Goal: Information Seeking & Learning: Learn about a topic

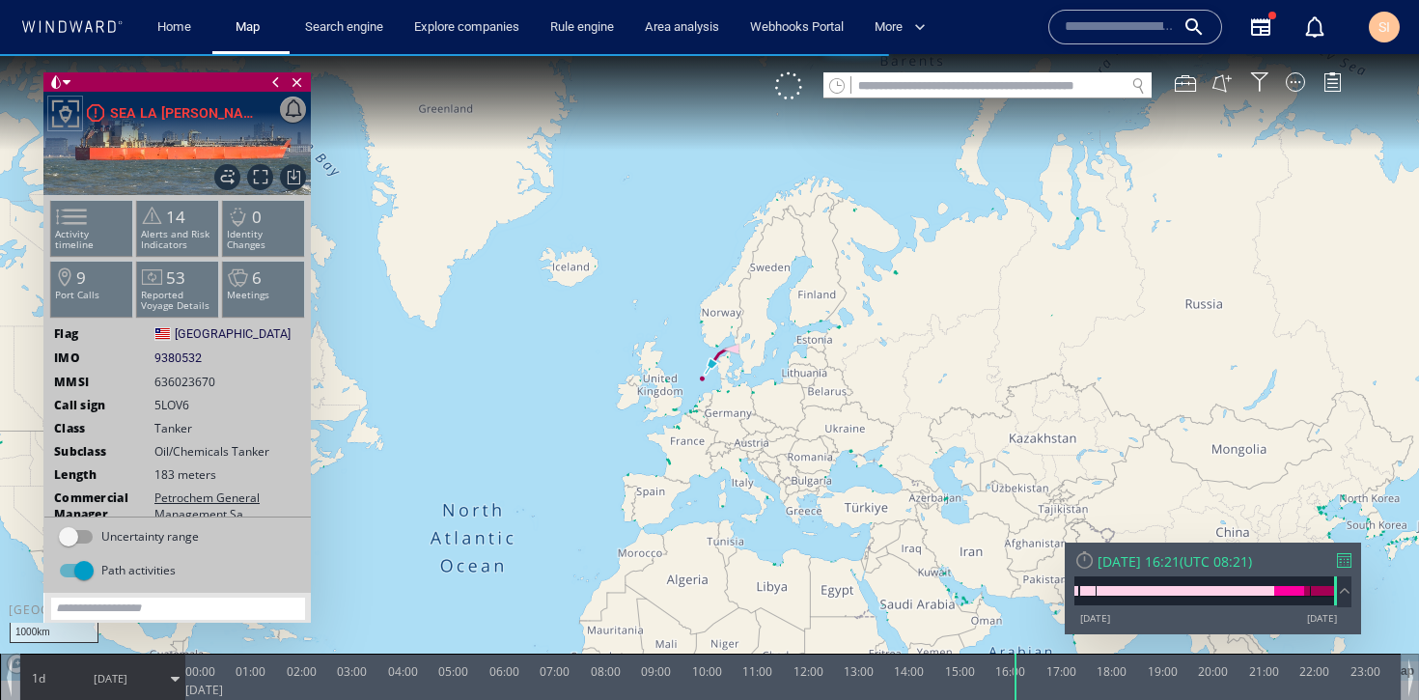
click at [96, 240] on li "Activity timeline" at bounding box center [92, 228] width 82 height 56
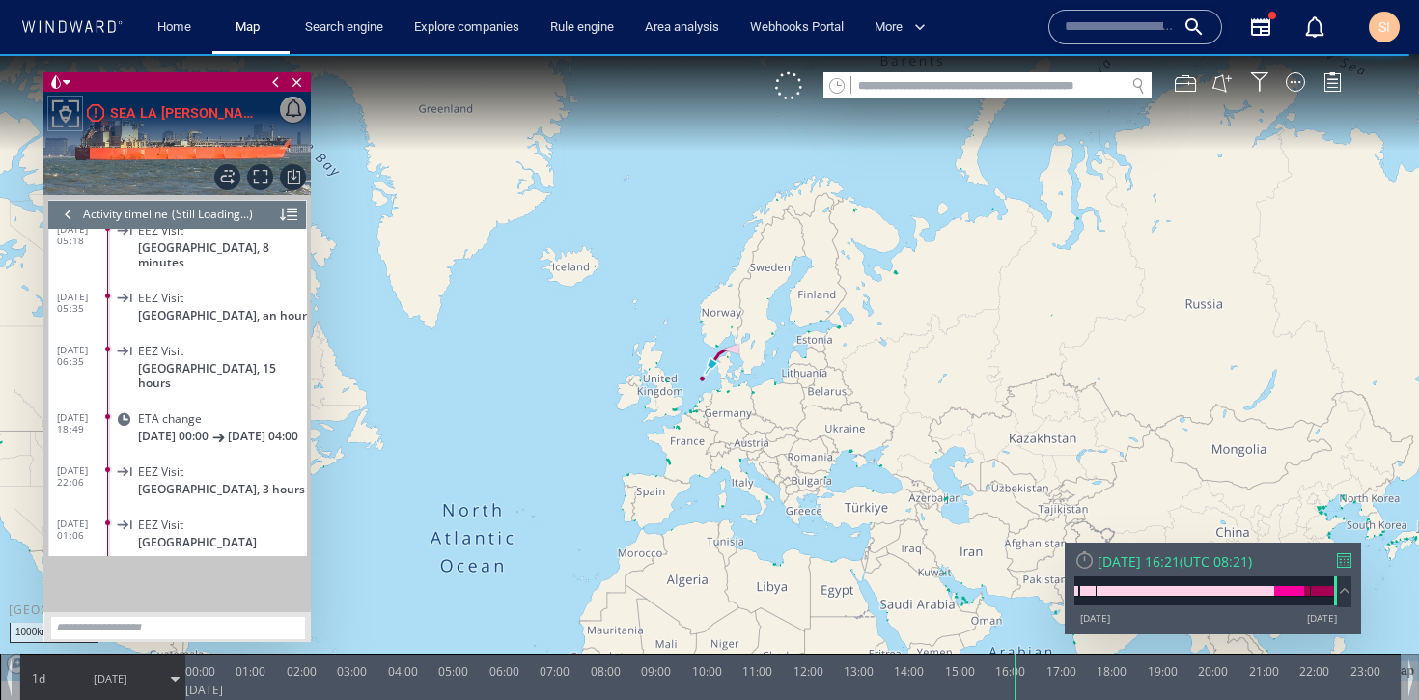
scroll to position [8535, 0]
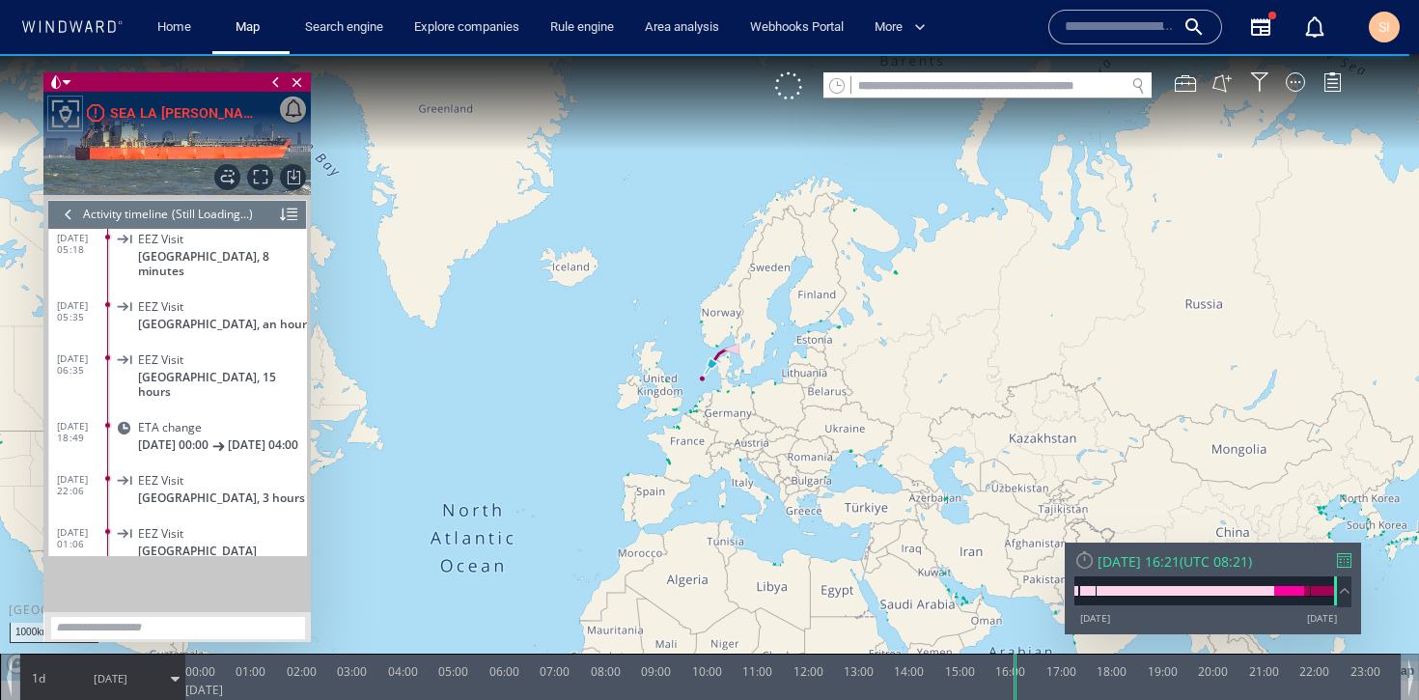
click at [159, 466] on div "EEZ Visit Sweden, 3 hours" at bounding box center [210, 487] width 194 height 43
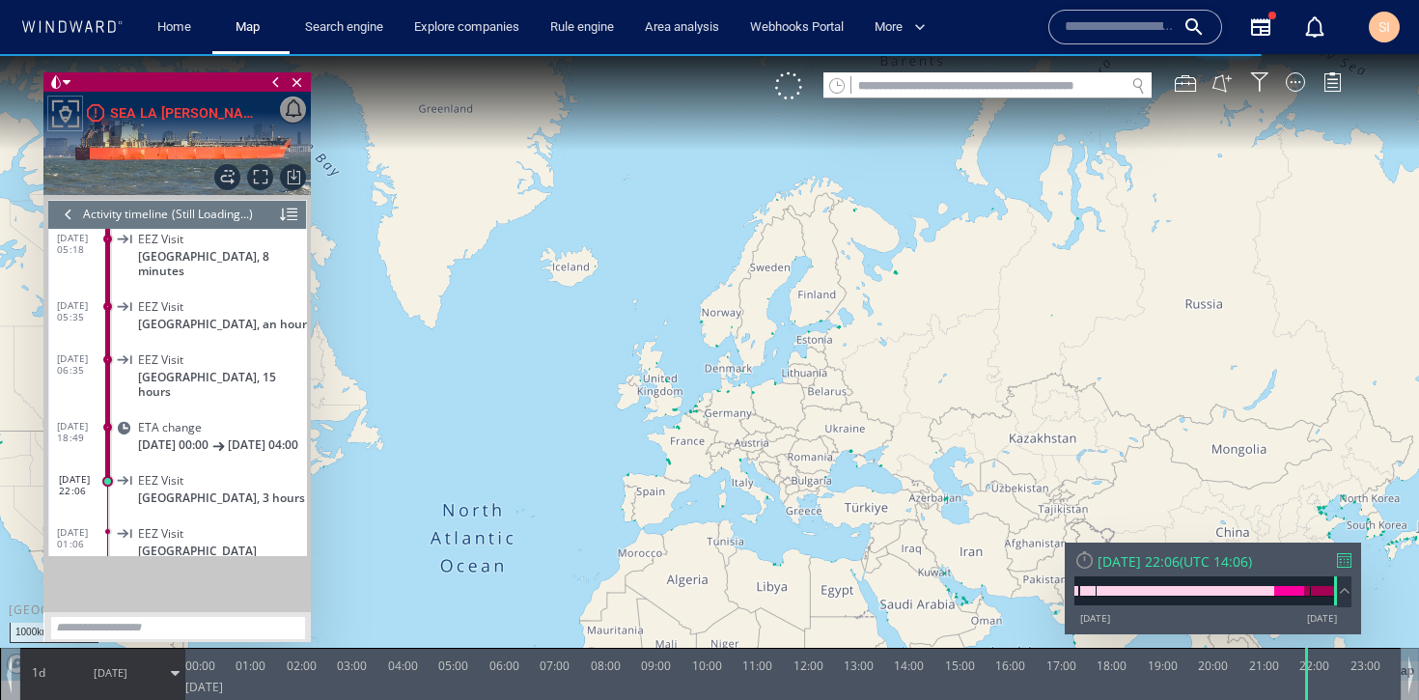
click at [129, 681] on span "19/08/25" at bounding box center [111, 673] width 98 height 48
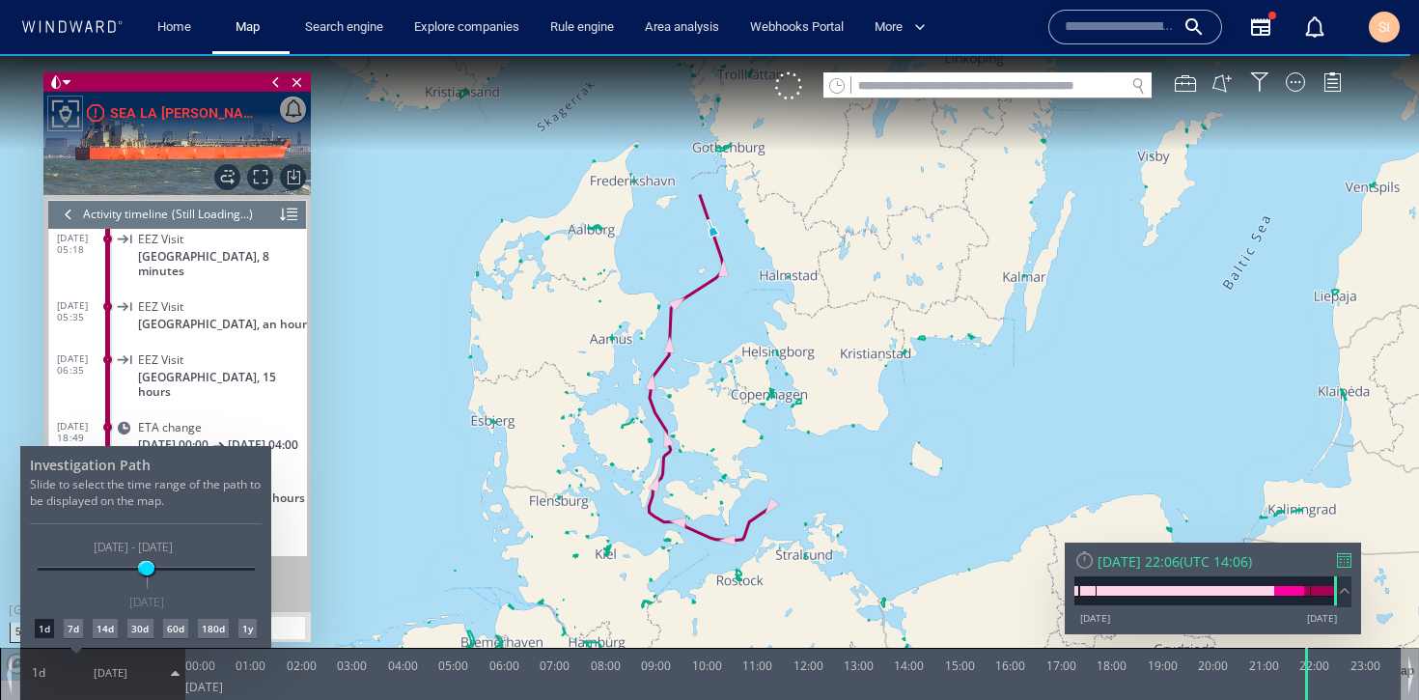
click at [179, 632] on div "60d" at bounding box center [175, 628] width 25 height 19
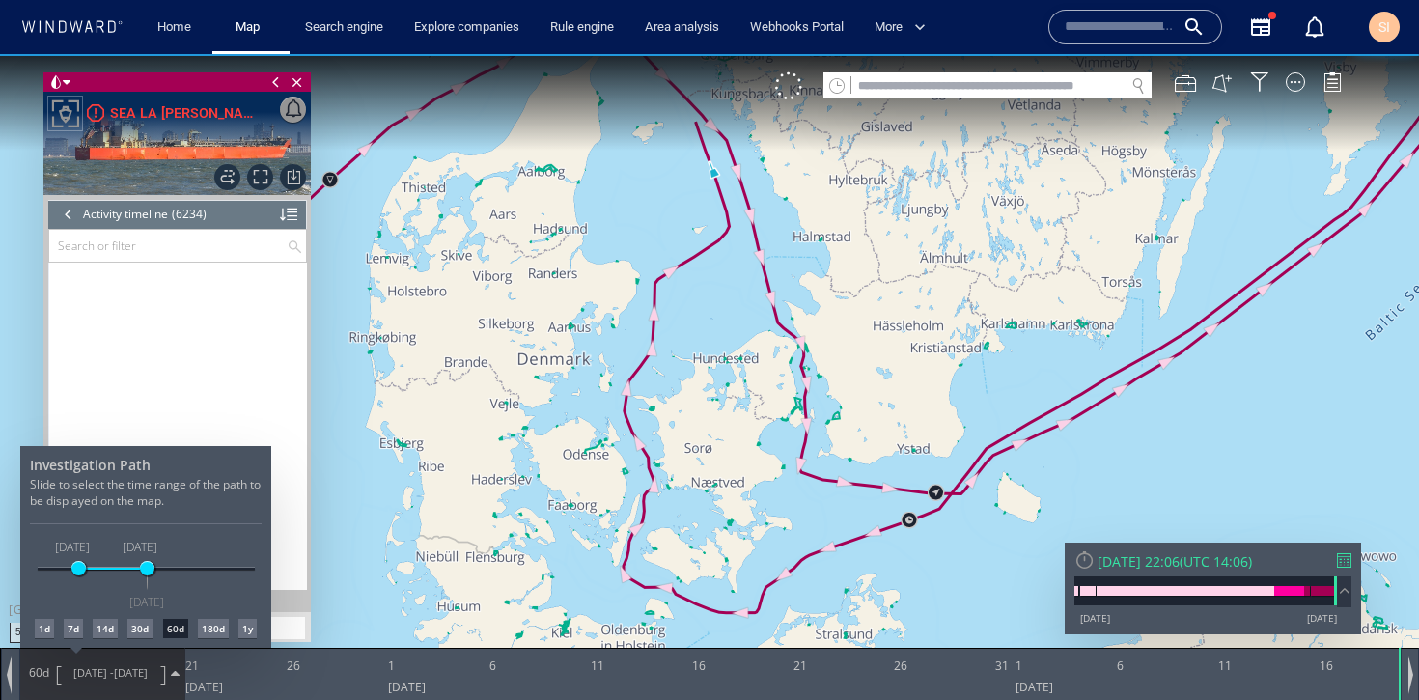
scroll to position [330689, 0]
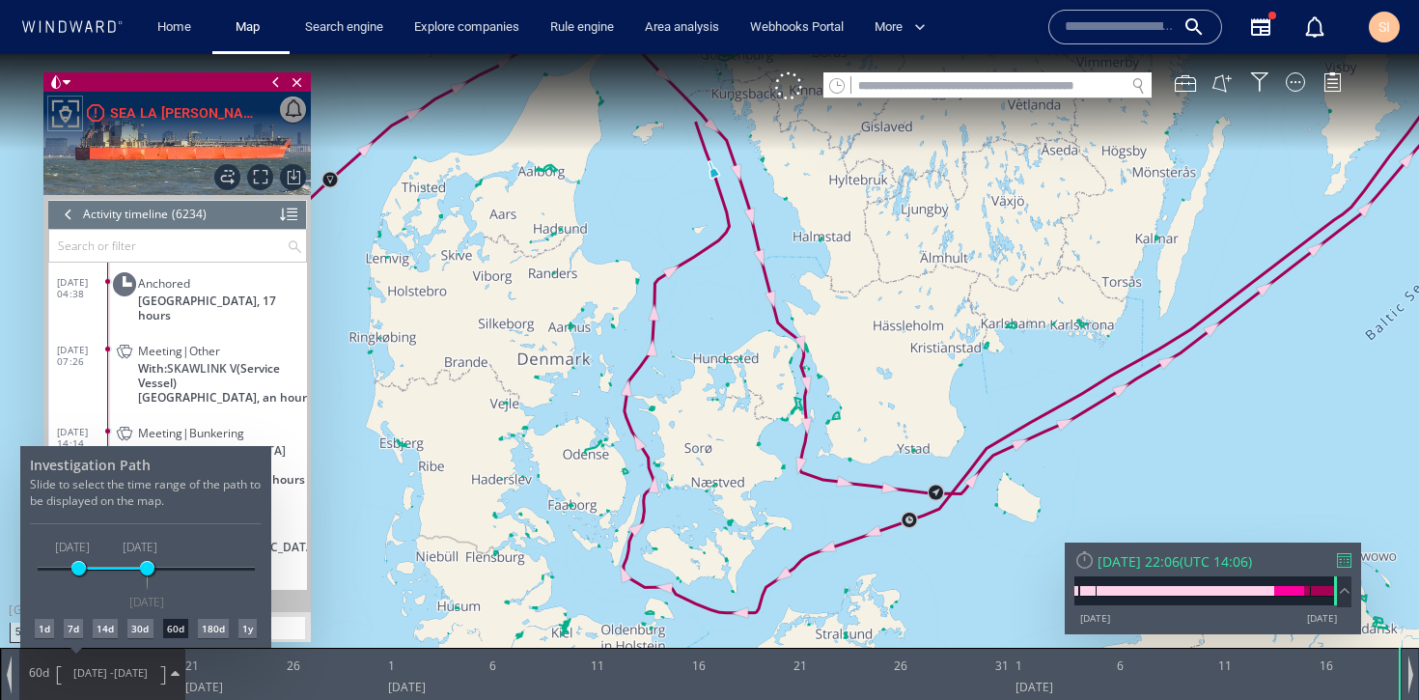
click at [136, 631] on div "30d" at bounding box center [139, 628] width 25 height 19
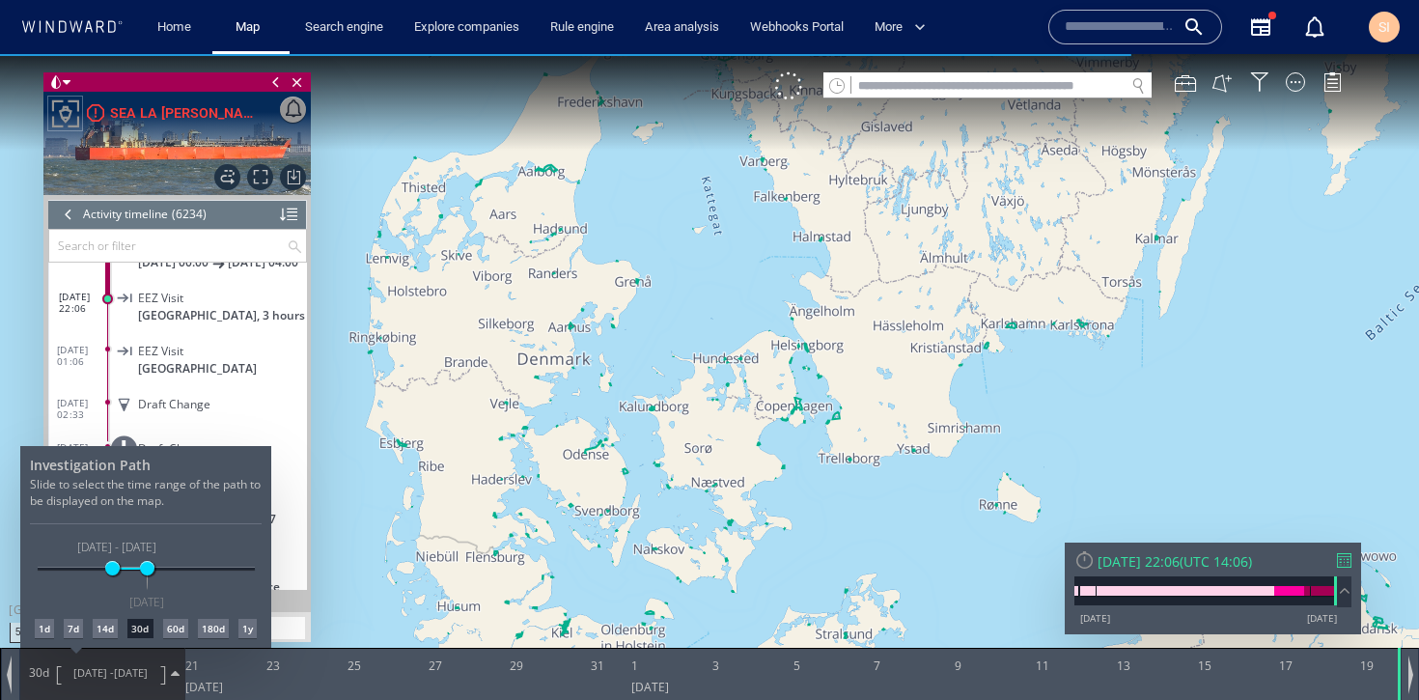
click at [124, 689] on div at bounding box center [709, 377] width 1419 height 646
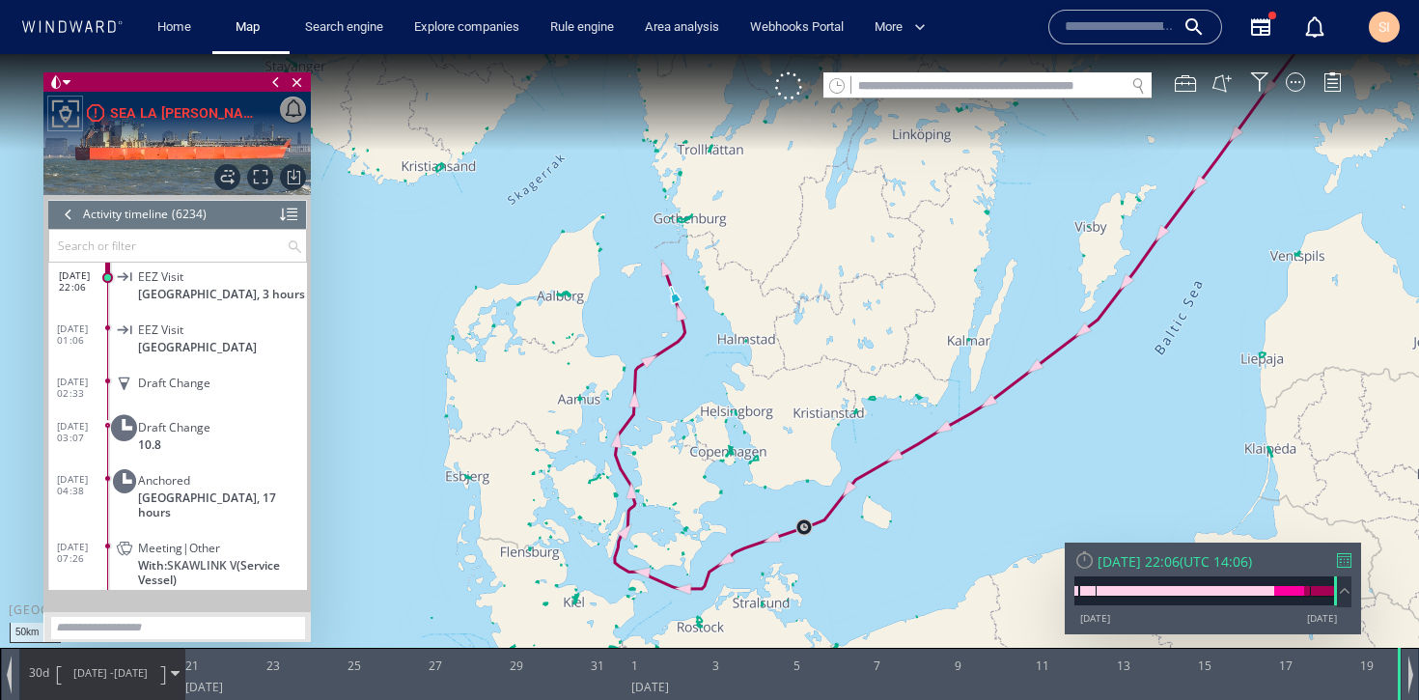
scroll to position [330515, 0]
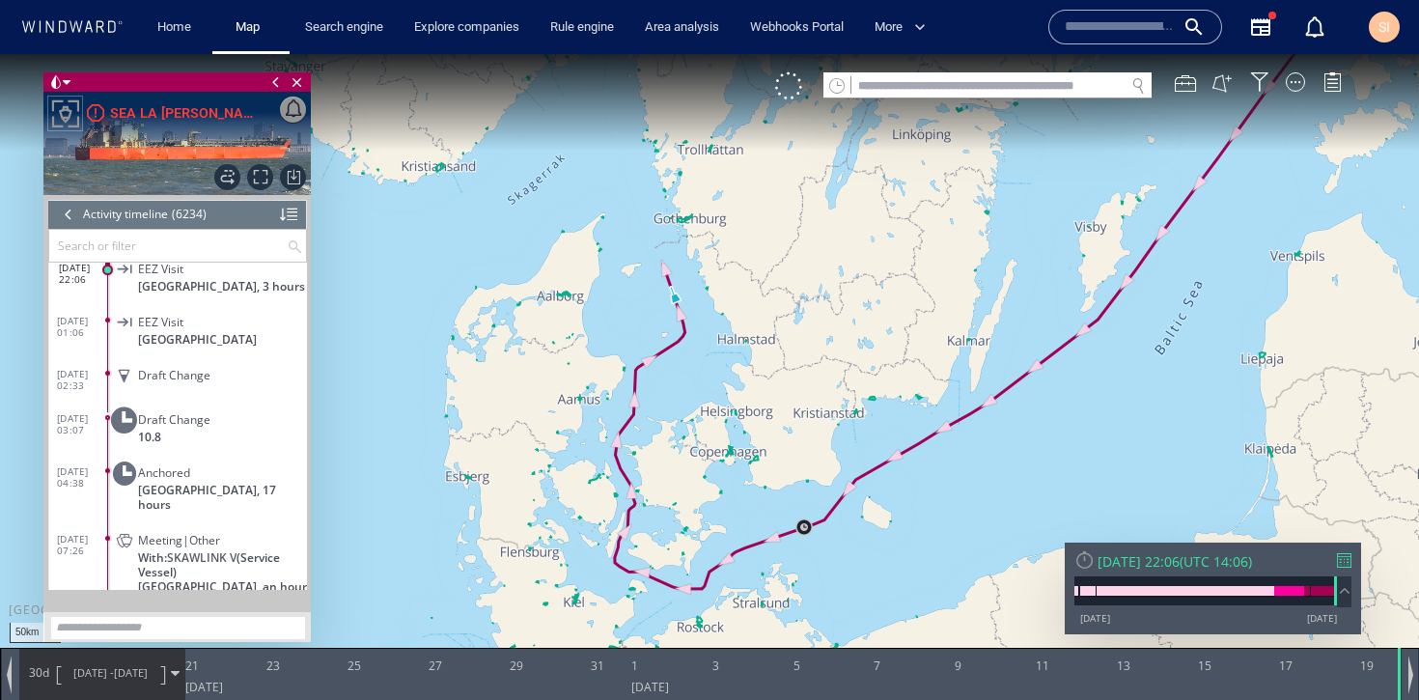
click at [1114, 27] on input "text" at bounding box center [1120, 27] width 110 height 29
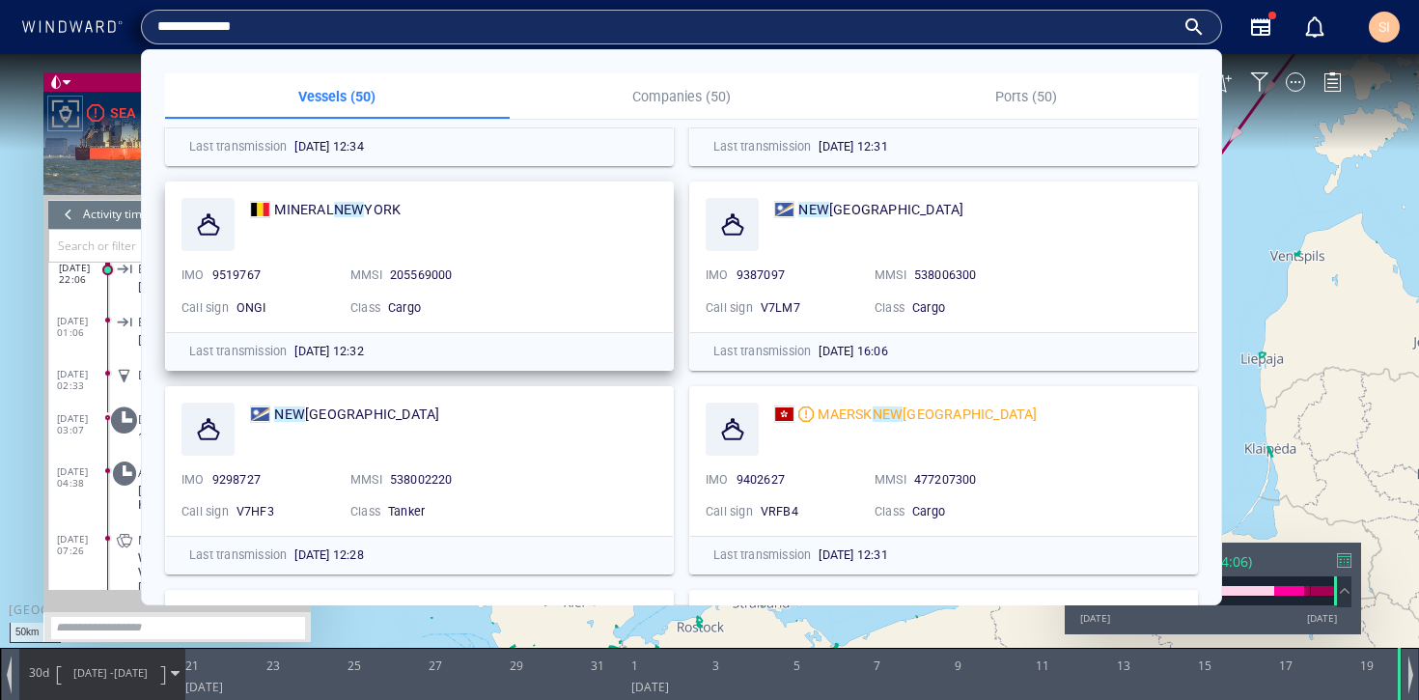
scroll to position [2204, 0]
type input "**********"
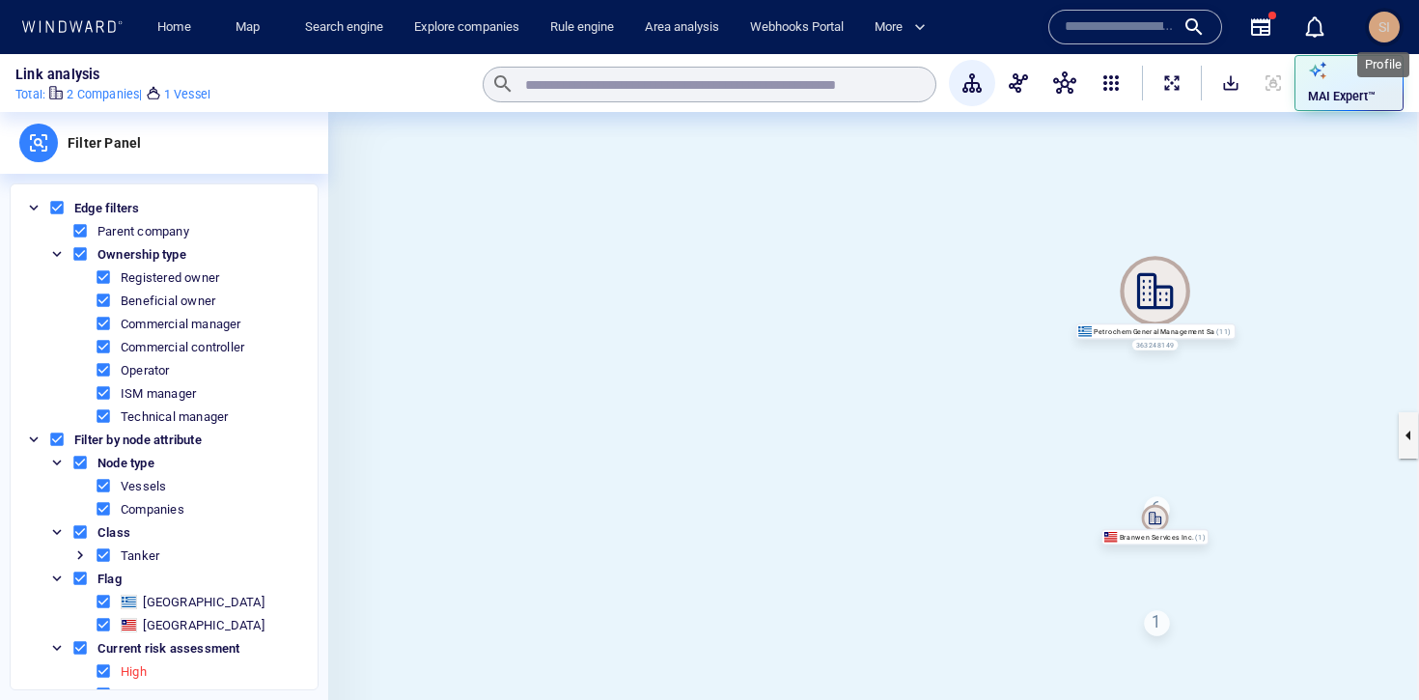
click at [1387, 35] on span "SI" at bounding box center [1385, 26] width 12 height 15
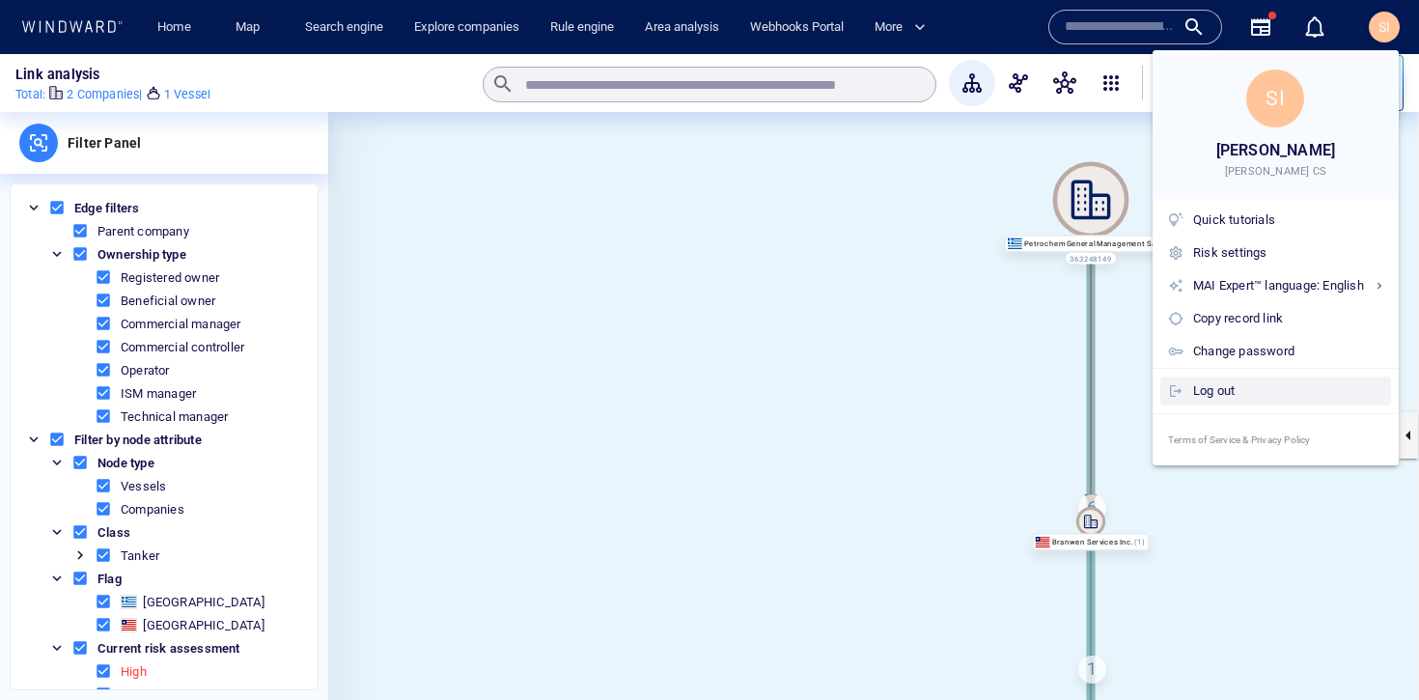
click at [1210, 396] on div "Log out" at bounding box center [1288, 390] width 190 height 21
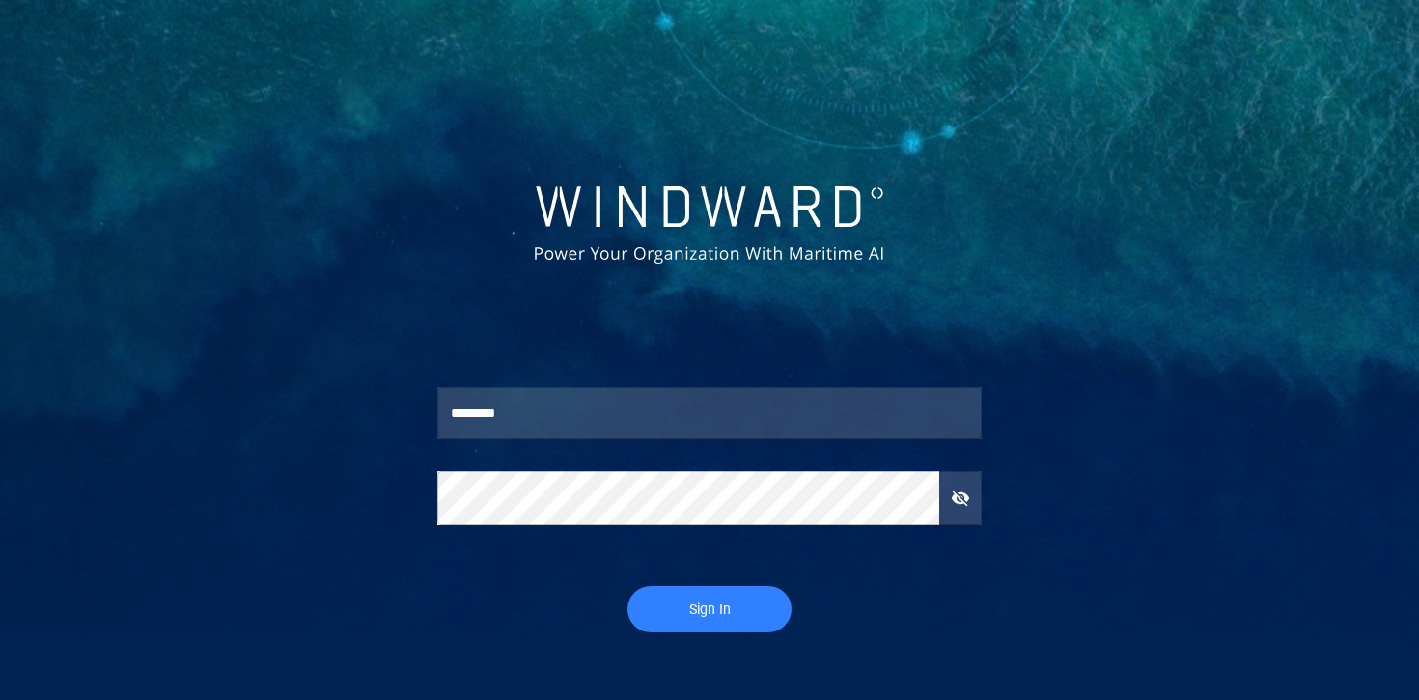
click at [715, 598] on span "Sign In" at bounding box center [710, 610] width 126 height 24
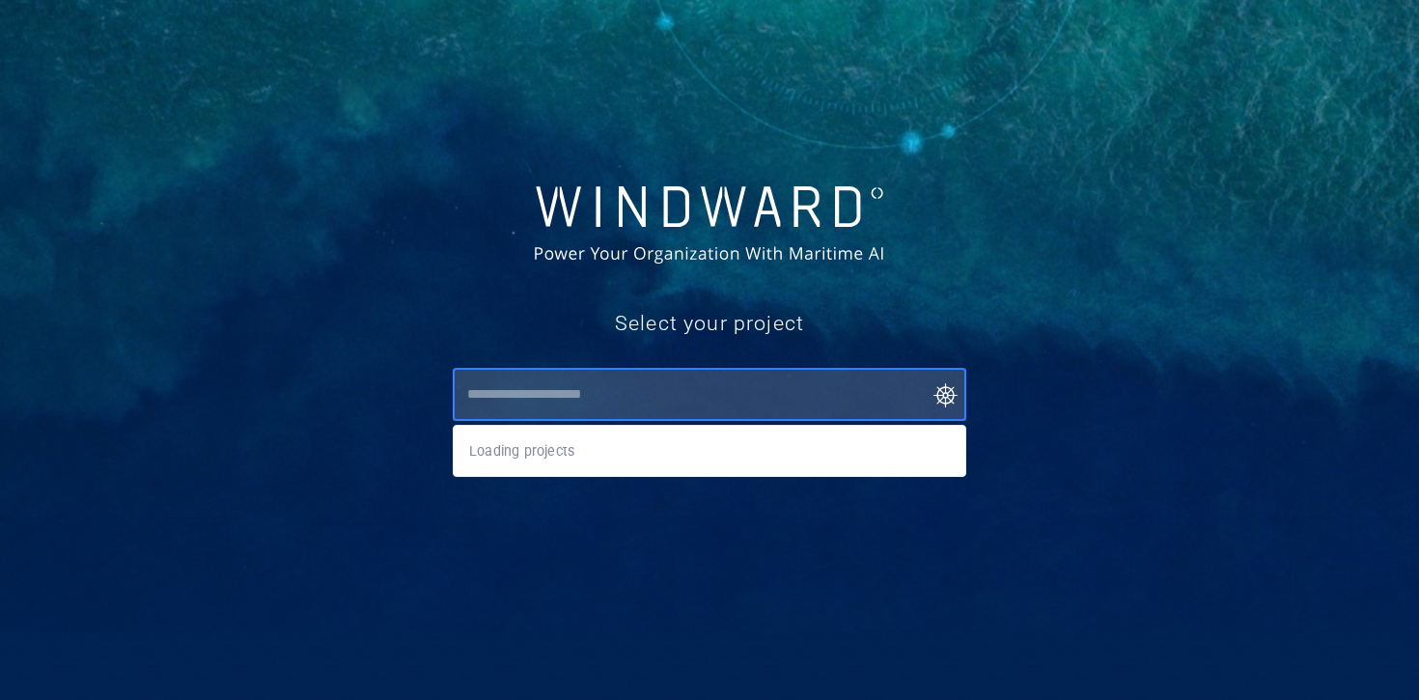
click at [746, 405] on input "text" at bounding box center [713, 394] width 505 height 35
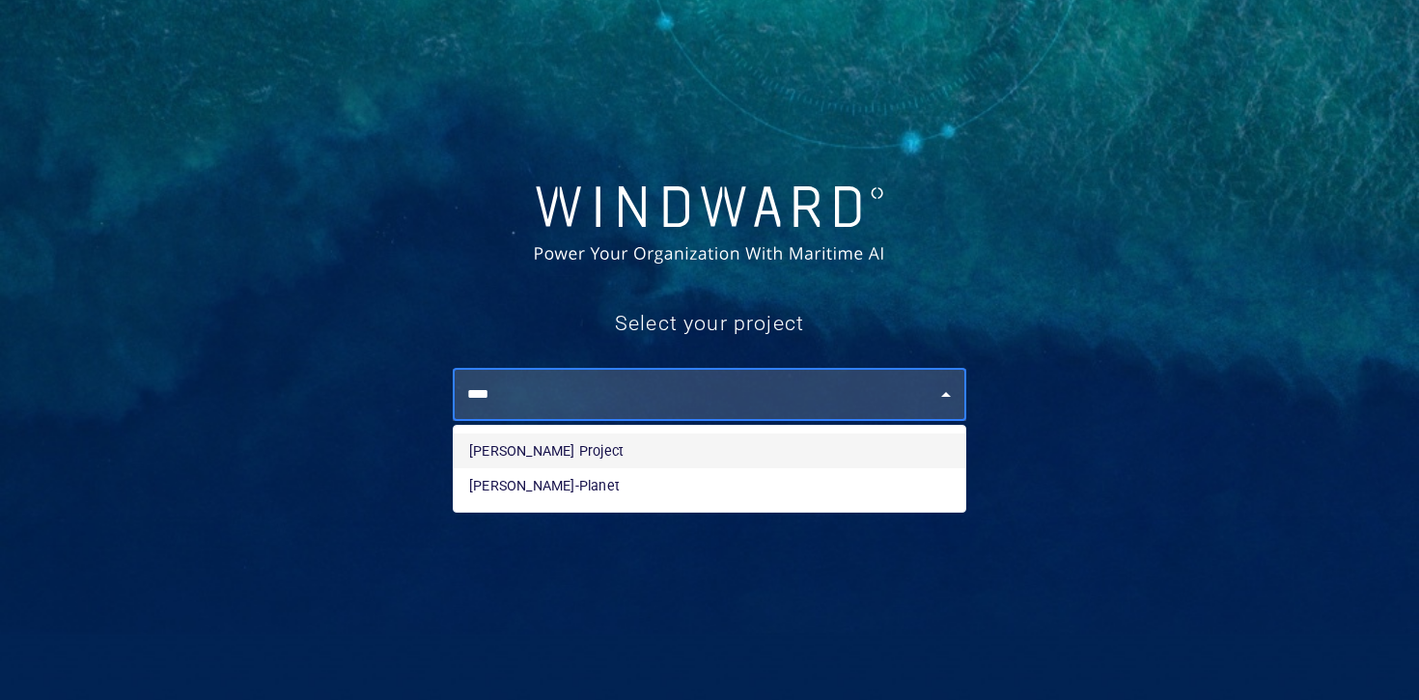
click at [685, 461] on li "Andy WWIS Project" at bounding box center [710, 450] width 512 height 35
type input "**********"
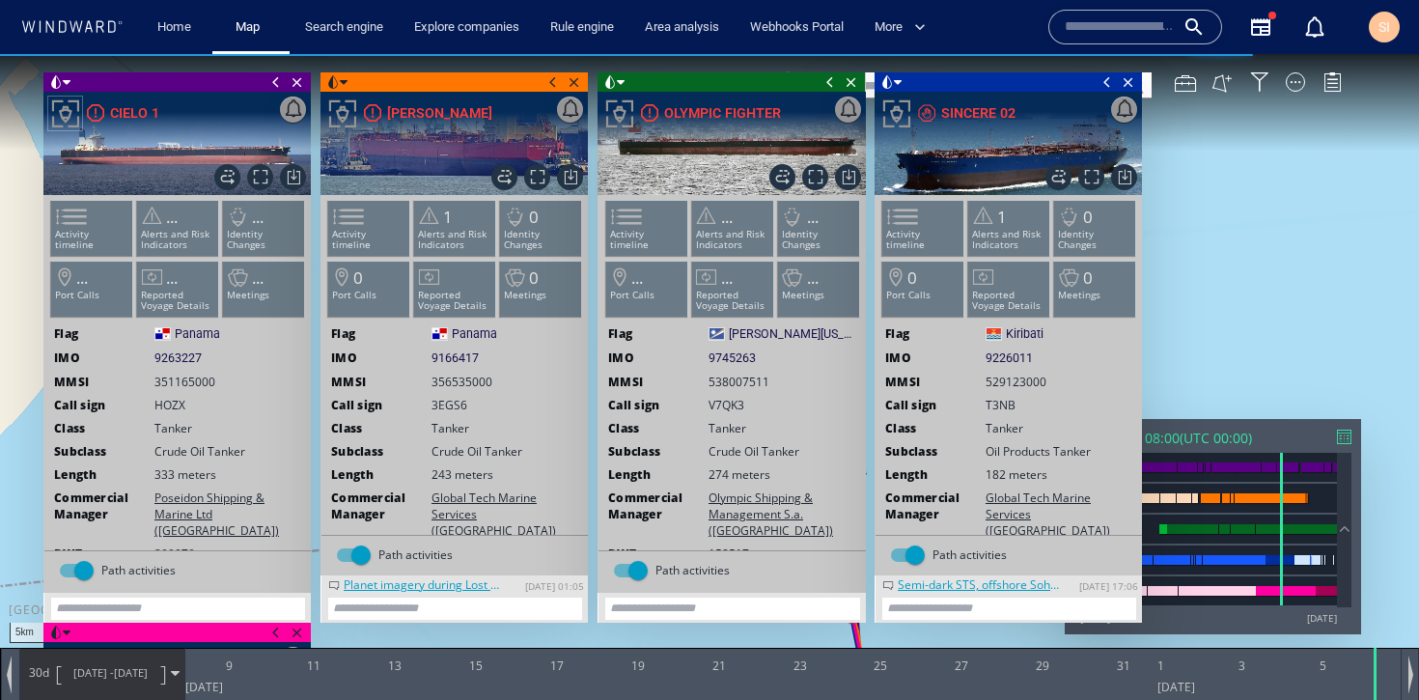
click at [276, 88] on span at bounding box center [275, 81] width 21 height 19
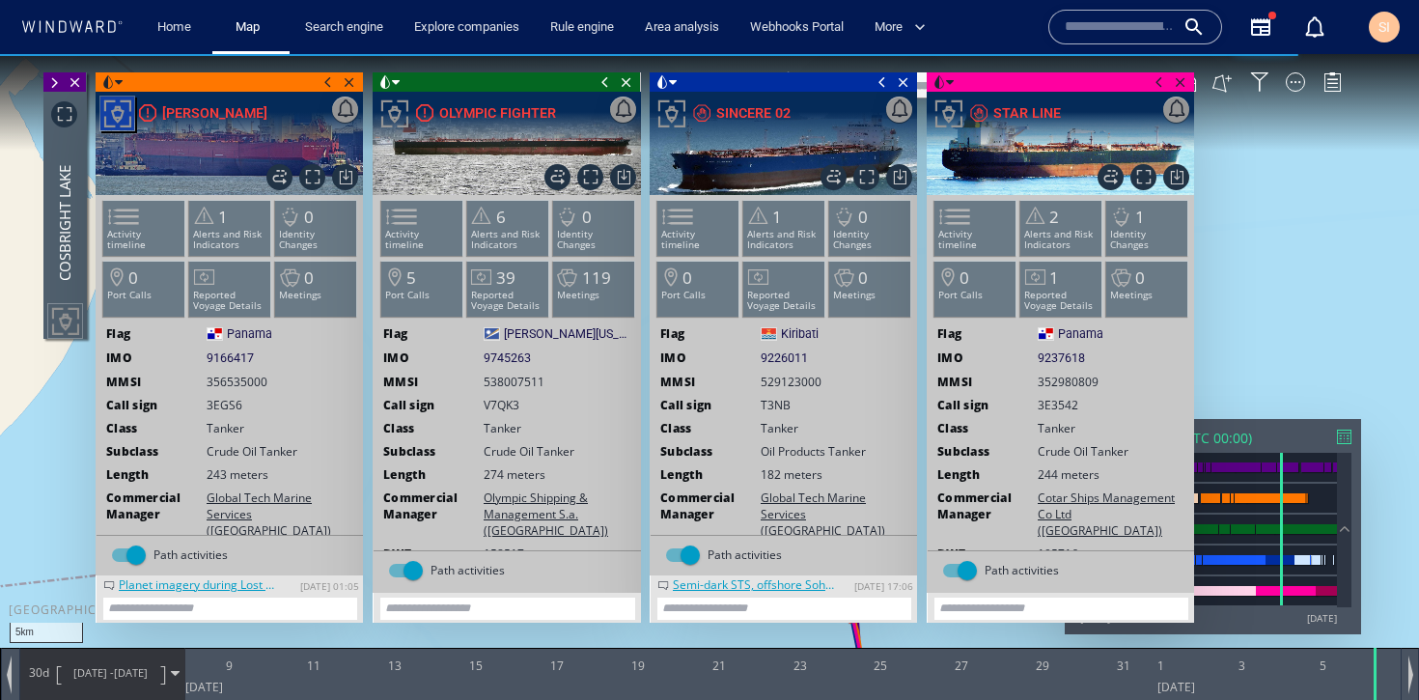
click at [326, 83] on span at bounding box center [328, 81] width 21 height 19
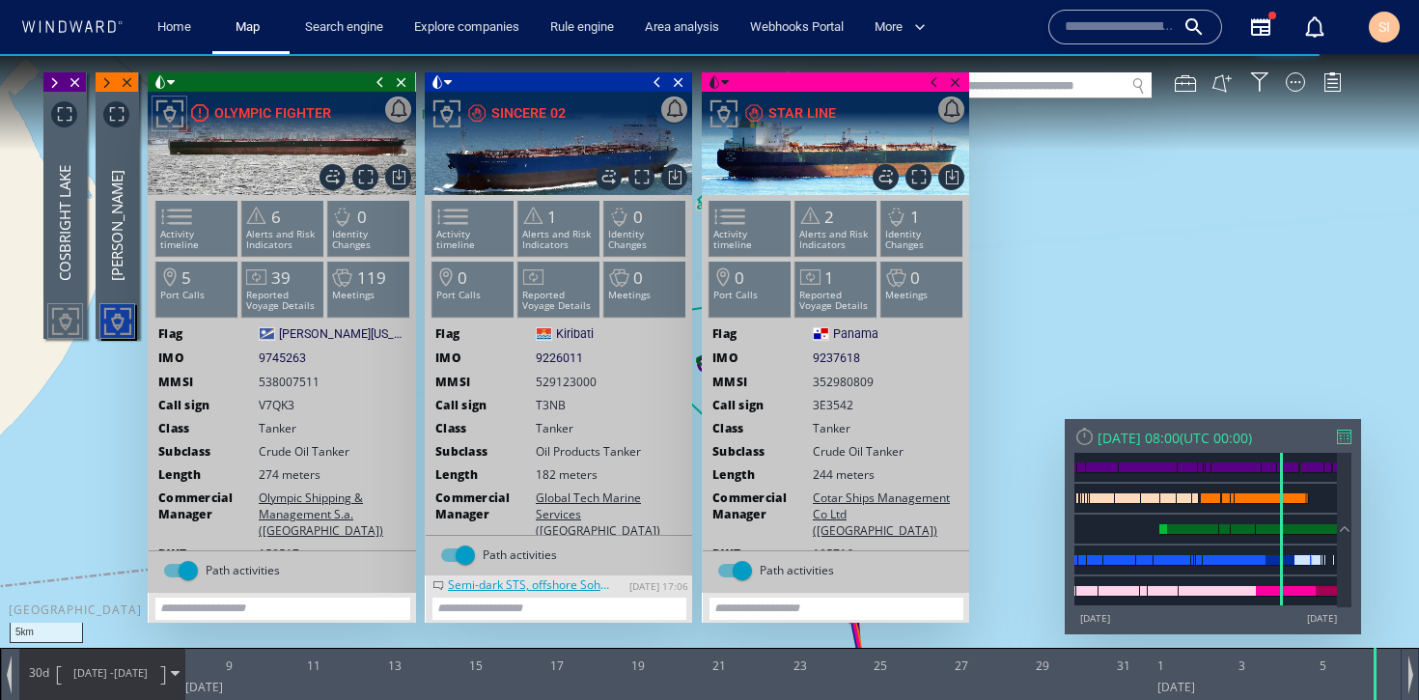
click at [379, 75] on span at bounding box center [380, 81] width 21 height 19
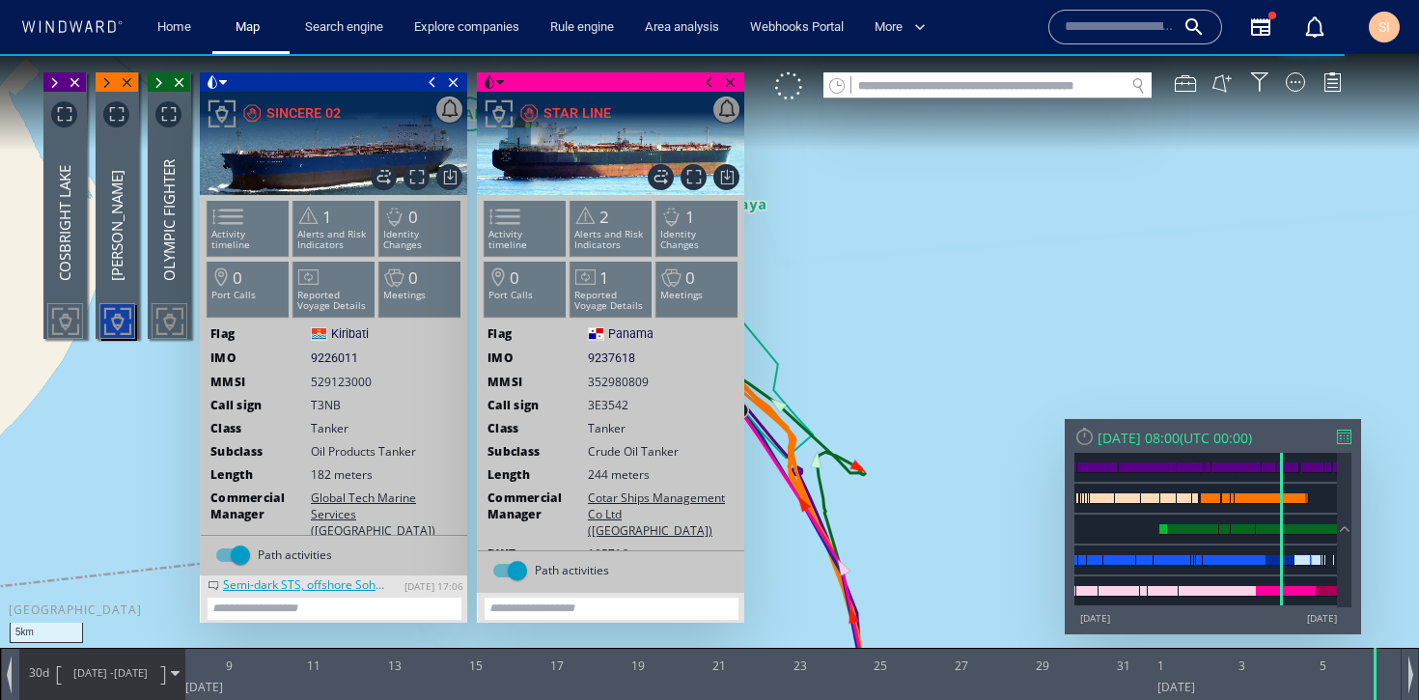
click at [429, 85] on span at bounding box center [432, 81] width 21 height 19
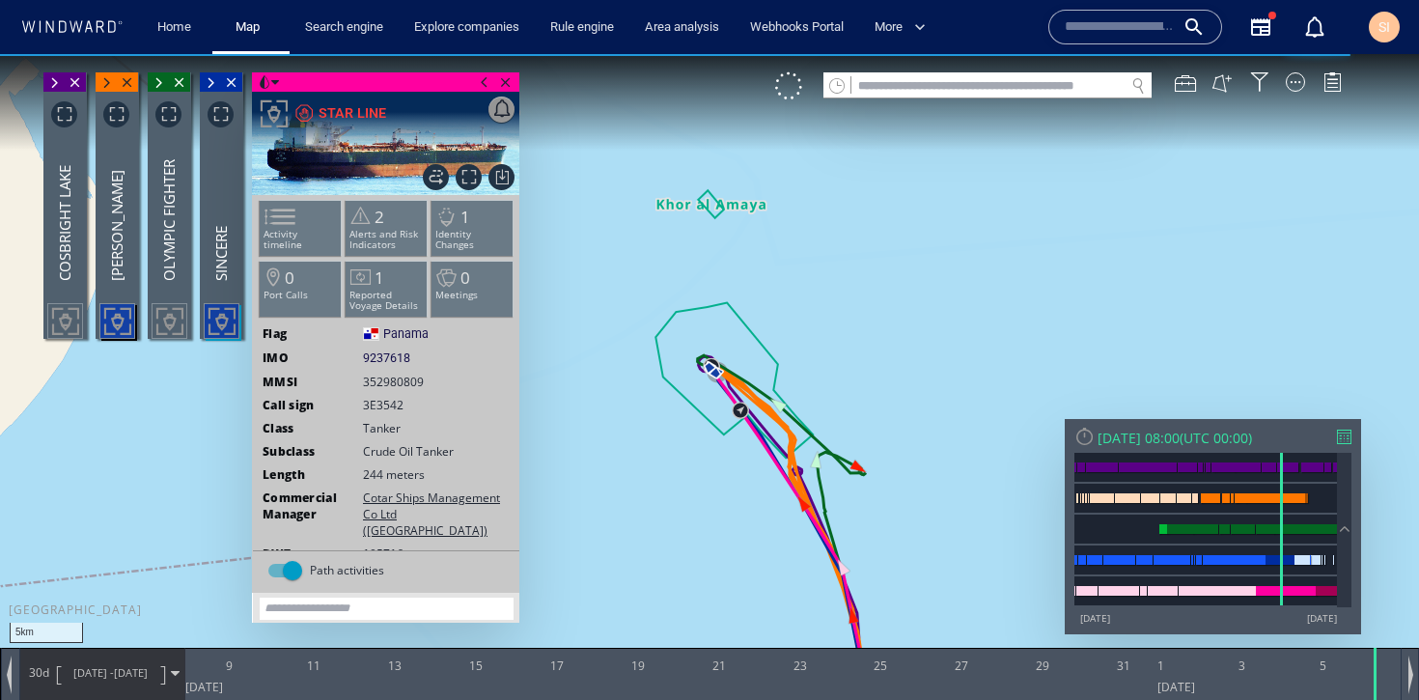
click at [481, 77] on span at bounding box center [484, 81] width 21 height 19
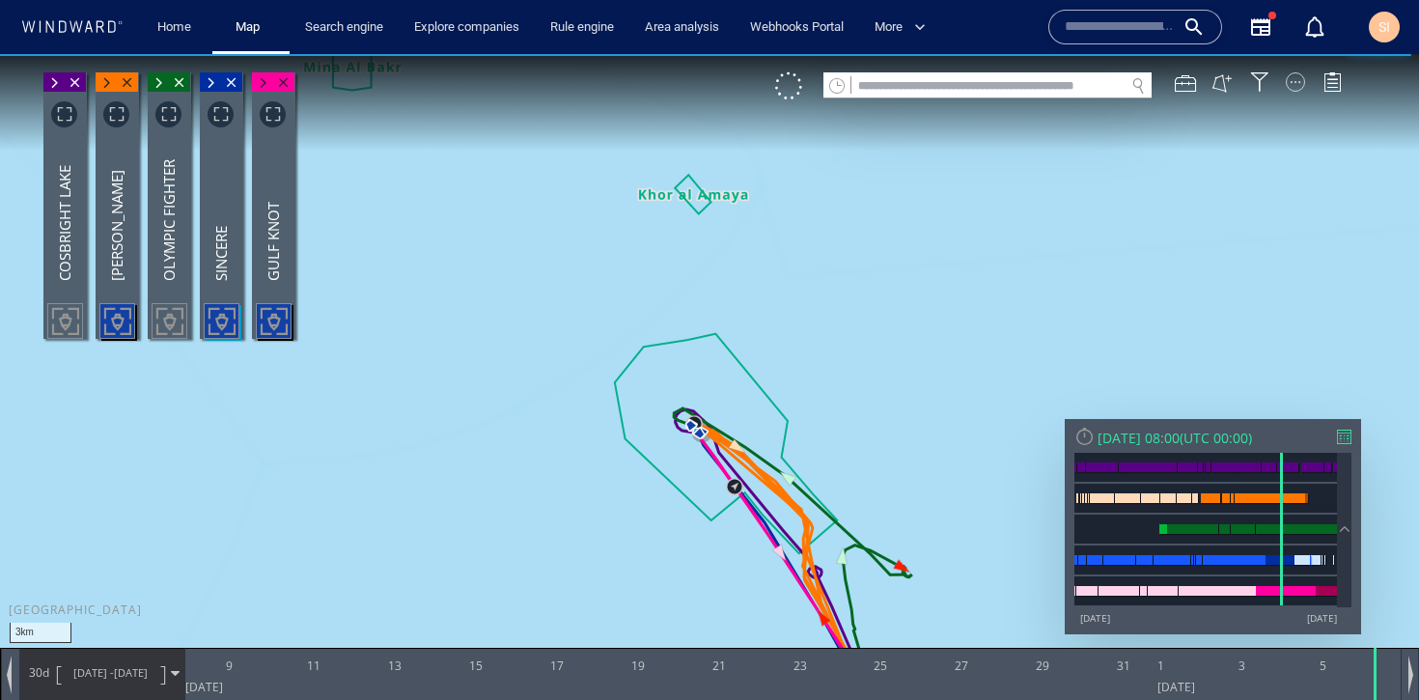
click at [1292, 82] on div at bounding box center [1295, 81] width 19 height 19
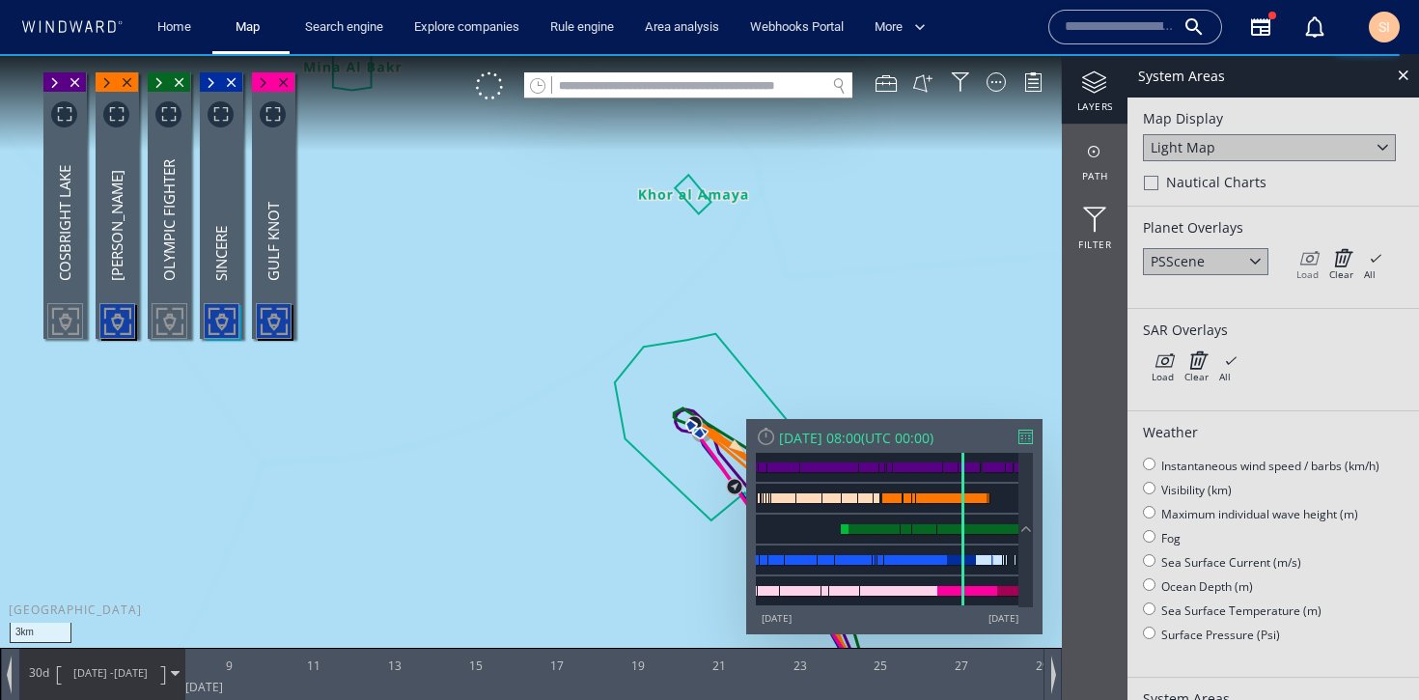
click at [1309, 265] on icon at bounding box center [1308, 257] width 22 height 19
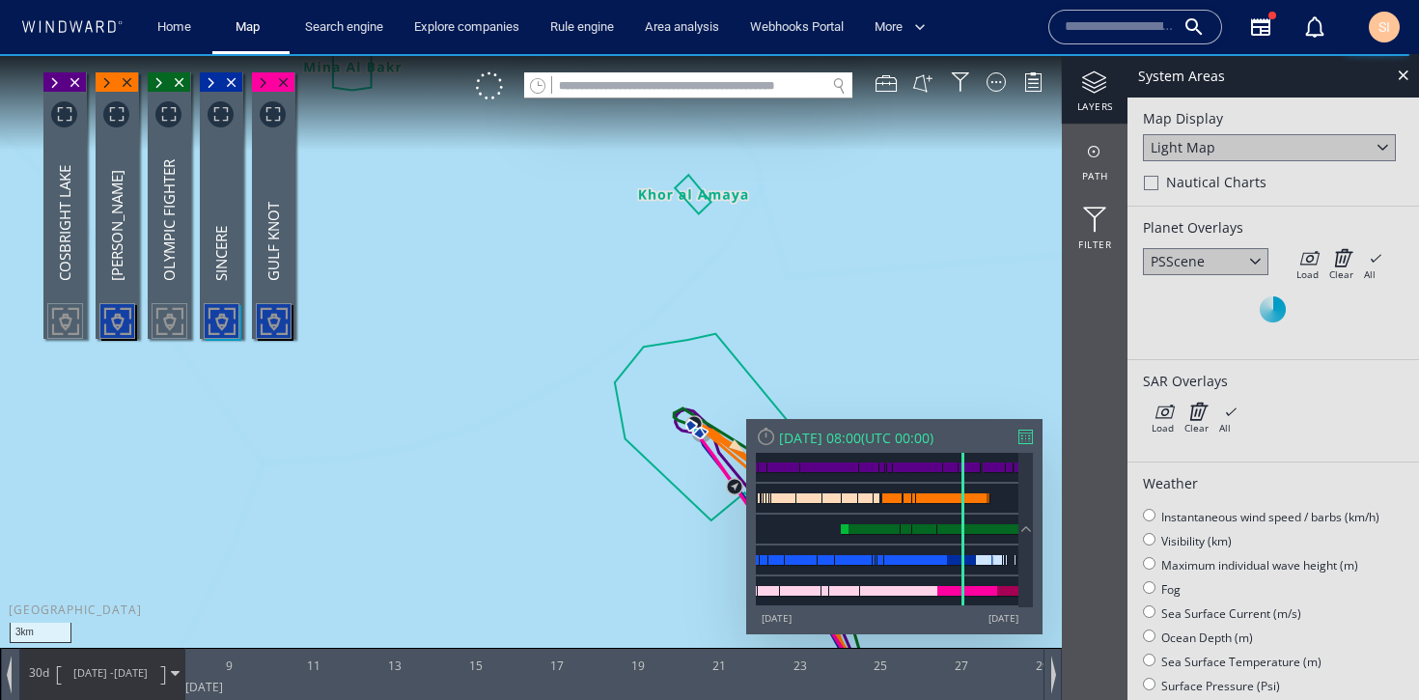
drag, startPoint x: 878, startPoint y: 300, endPoint x: 738, endPoint y: 266, distance: 144.0
click at [738, 266] on canvas "Map" at bounding box center [709, 367] width 1419 height 627
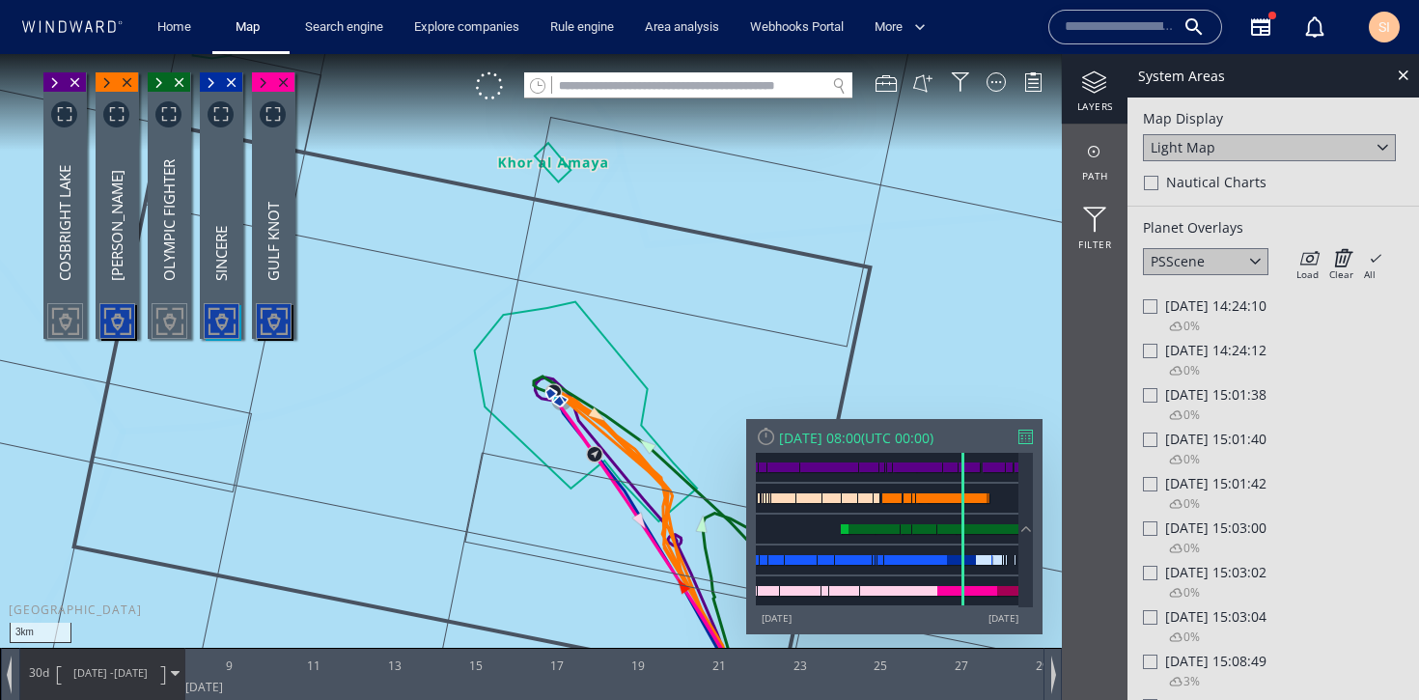
click at [1164, 450] on div "0%" at bounding box center [1173, 461] width 53 height 26
click at [1152, 446] on div at bounding box center [1150, 440] width 14 height 14
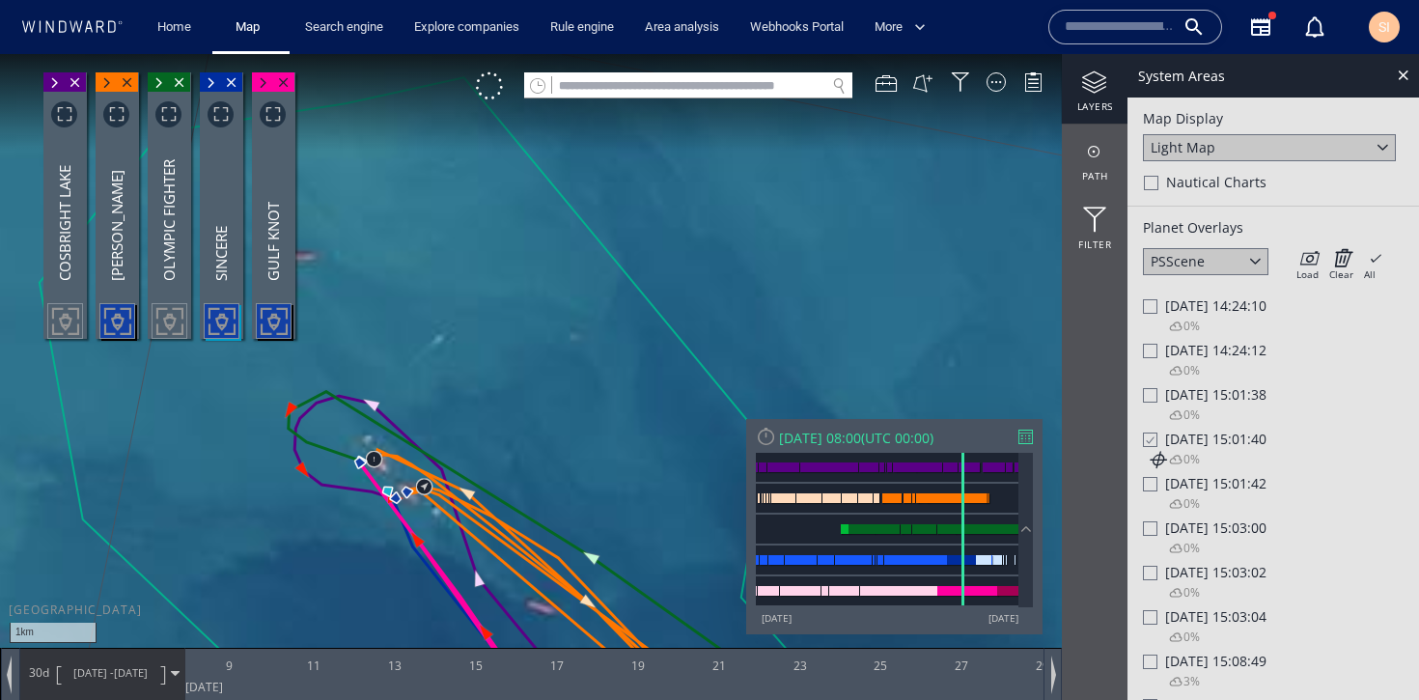
drag, startPoint x: 544, startPoint y: 421, endPoint x: 525, endPoint y: 234, distance: 188.2
click at [525, 234] on canvas "Map" at bounding box center [709, 367] width 1419 height 627
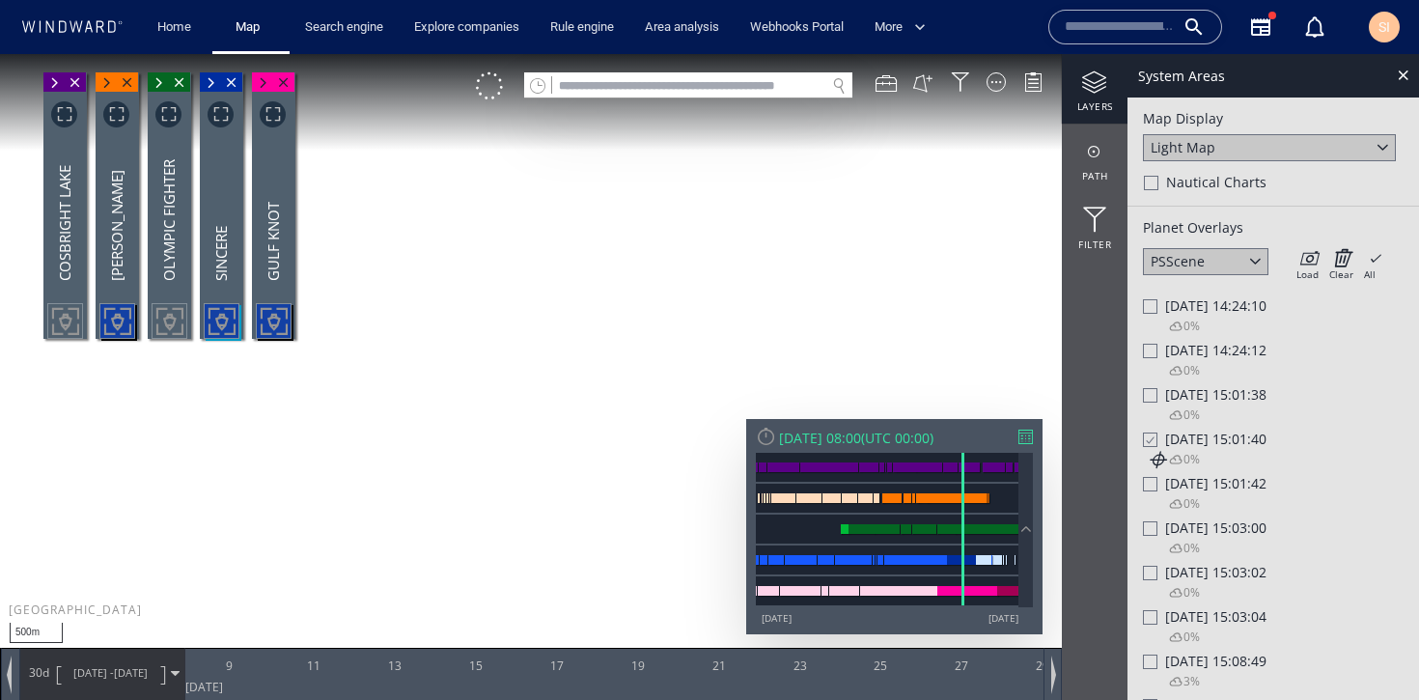
click at [129, 669] on span "[DATE]" at bounding box center [131, 672] width 34 height 14
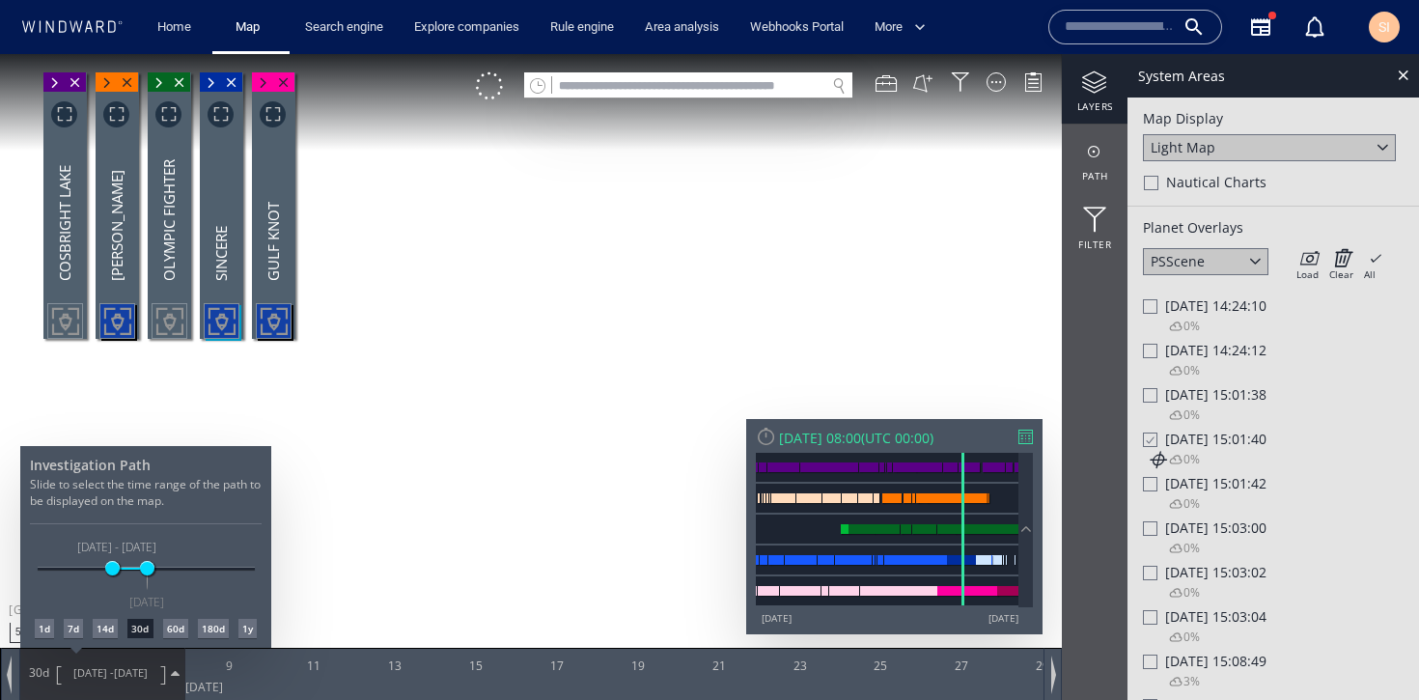
click at [41, 632] on div "1d" at bounding box center [44, 628] width 19 height 19
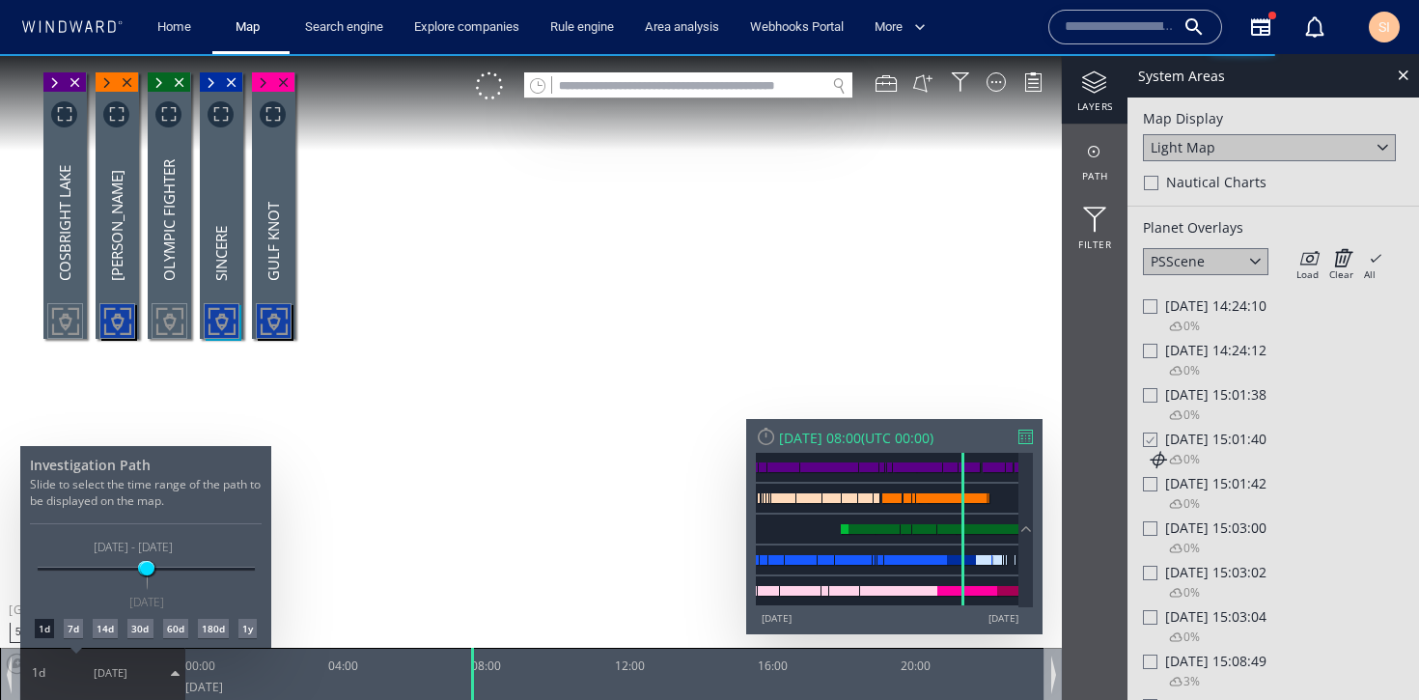
drag, startPoint x: 335, startPoint y: 424, endPoint x: 467, endPoint y: 452, distance: 135.2
click at [467, 452] on div at bounding box center [709, 377] width 1419 height 646
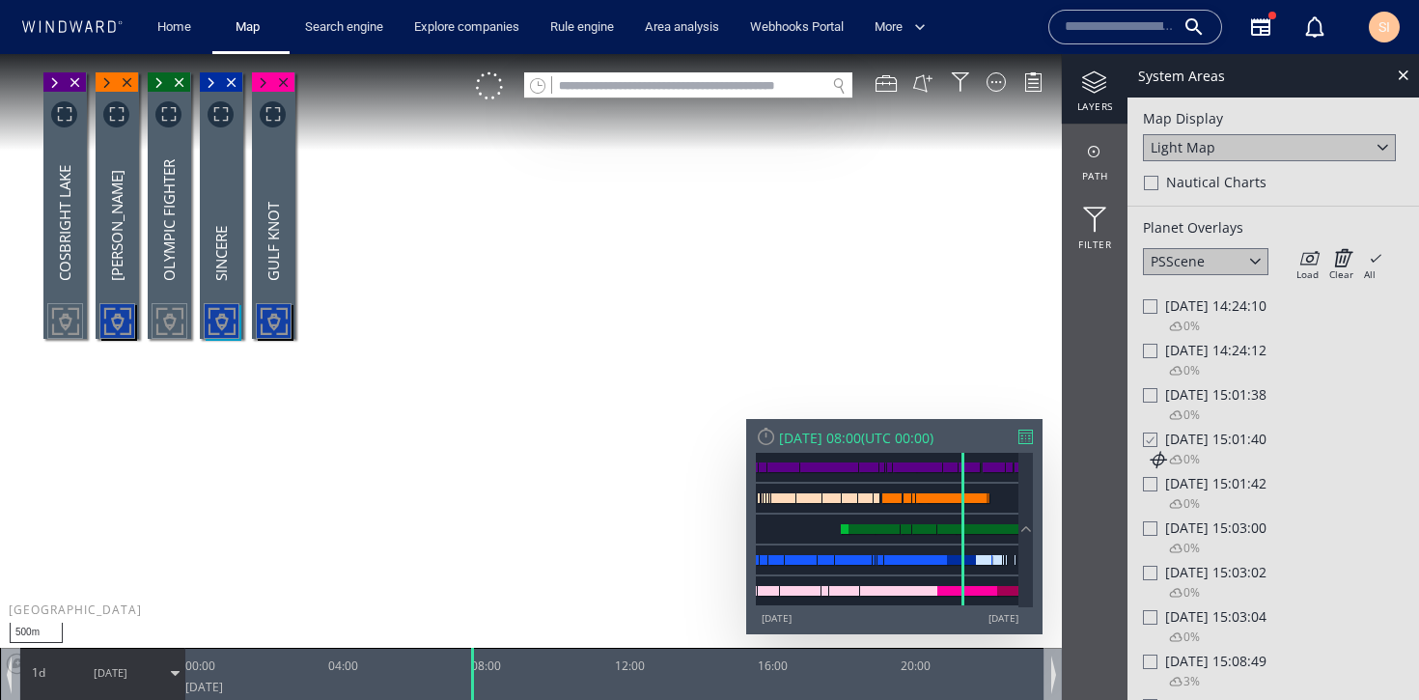
drag, startPoint x: 363, startPoint y: 459, endPoint x: 517, endPoint y: 493, distance: 157.4
click at [517, 493] on canvas "Map" at bounding box center [709, 367] width 1419 height 627
